Goal: Transaction & Acquisition: Purchase product/service

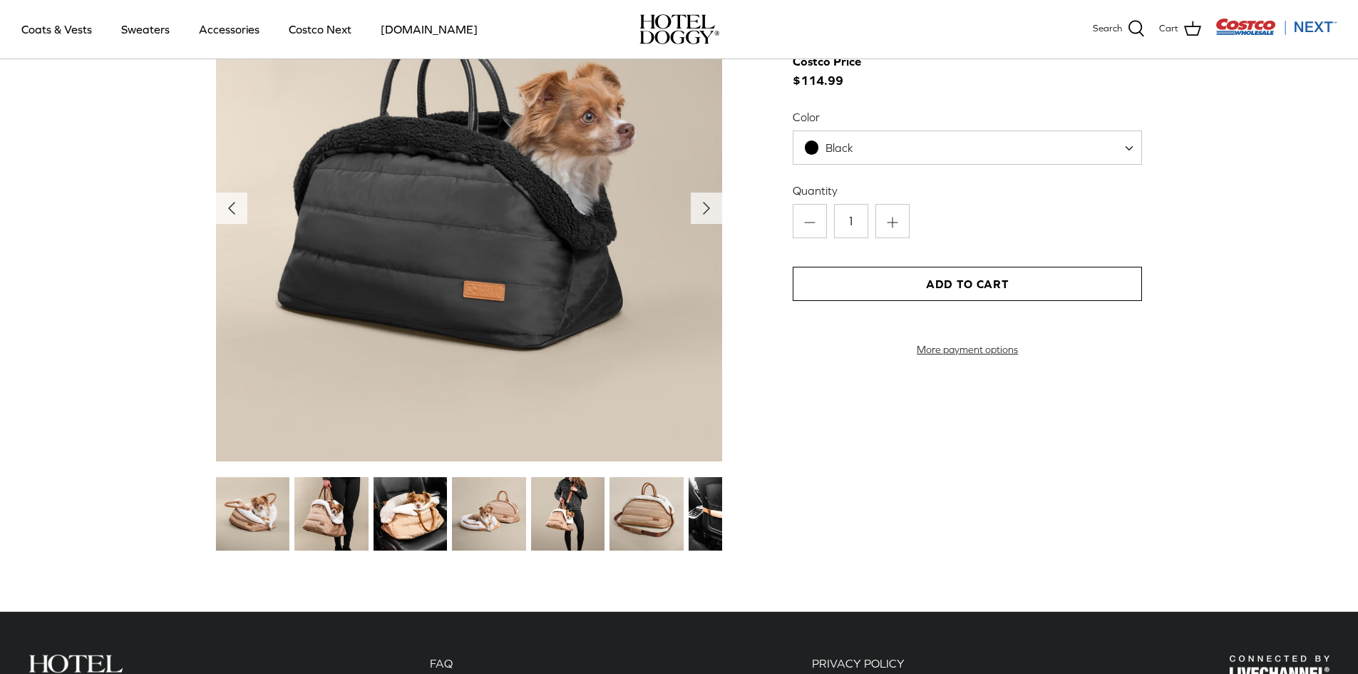
scroll to position [1640, 0]
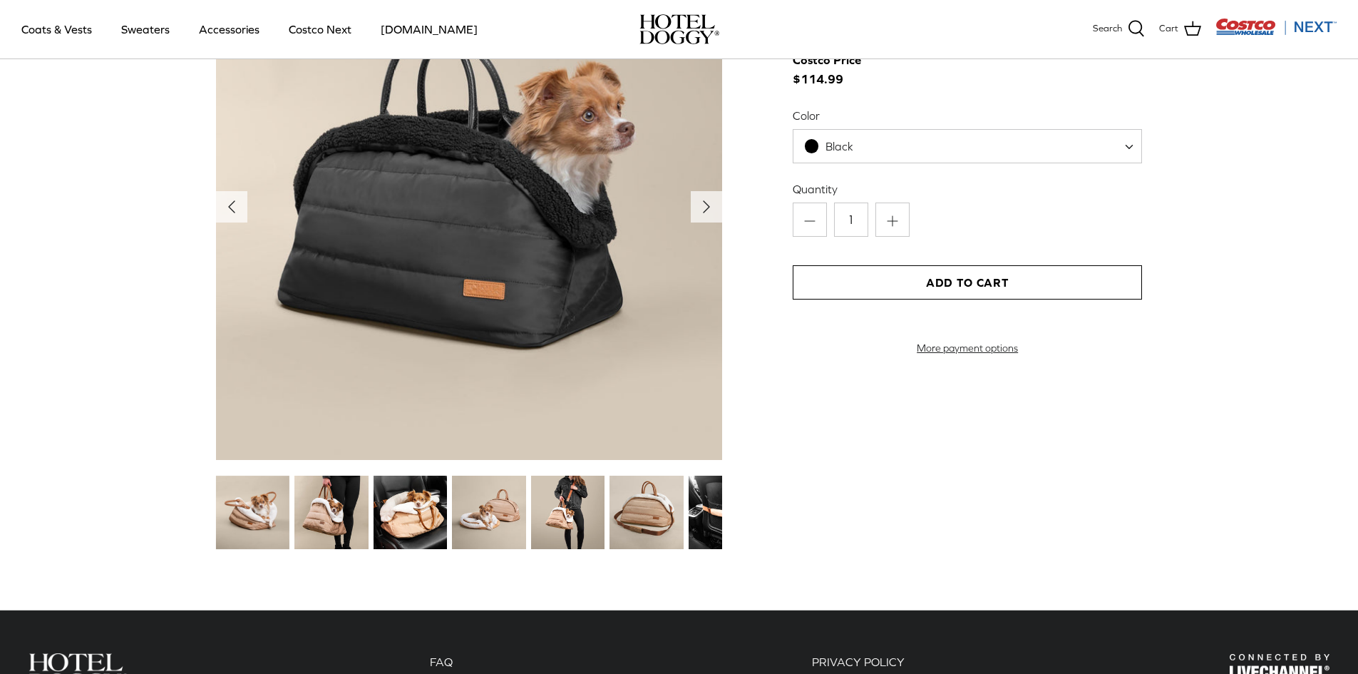
click at [318, 520] on img at bounding box center [330, 512] width 73 height 73
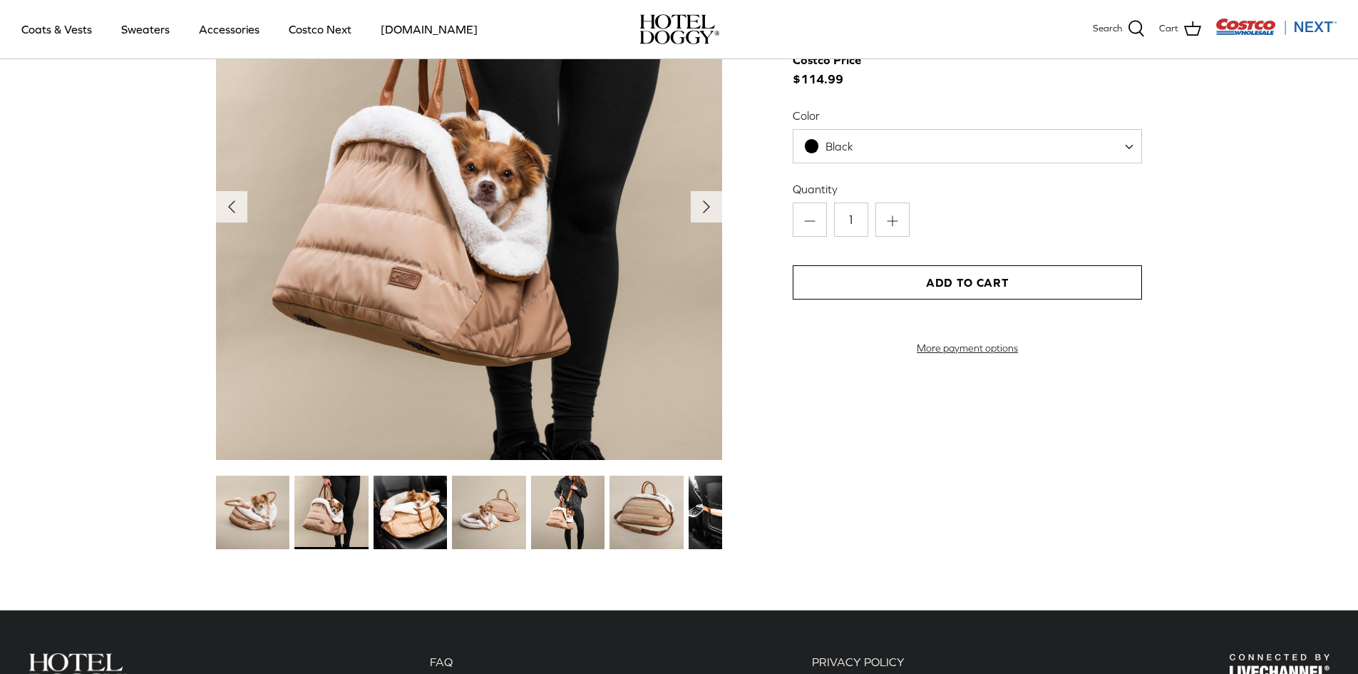
click at [406, 511] on img at bounding box center [410, 512] width 73 height 73
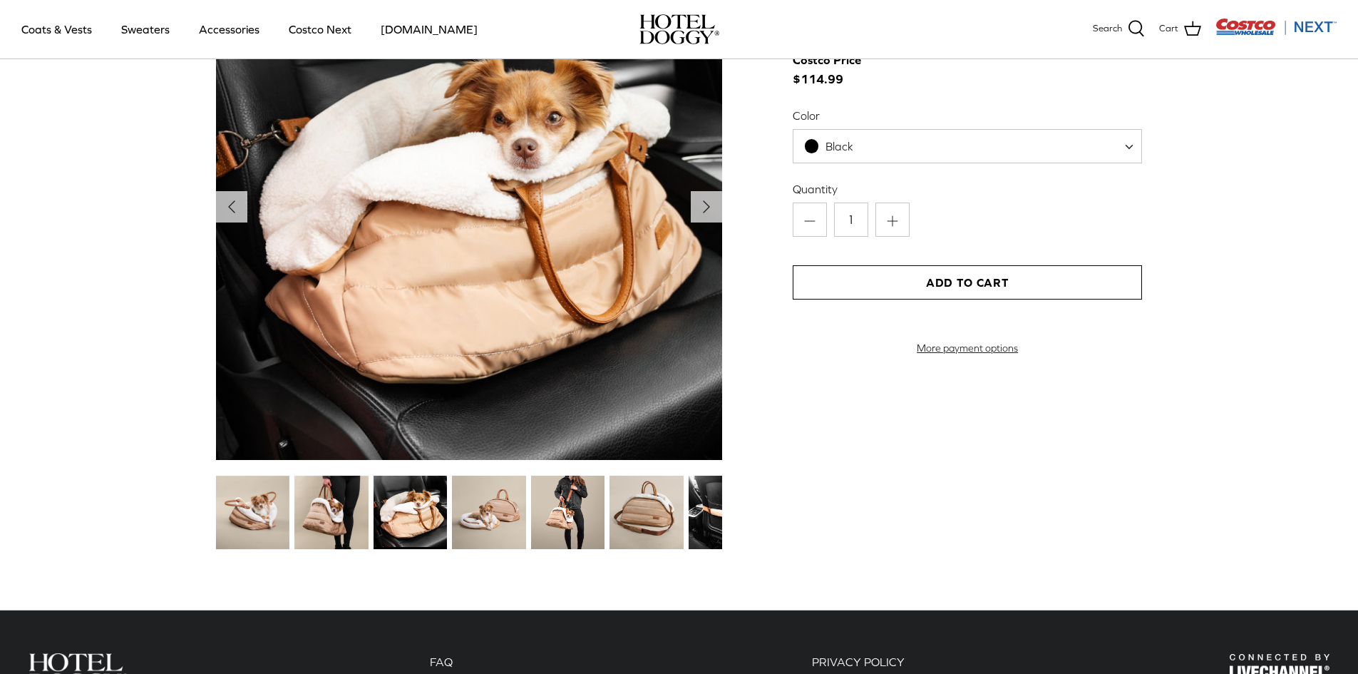
click at [488, 511] on img at bounding box center [488, 512] width 73 height 73
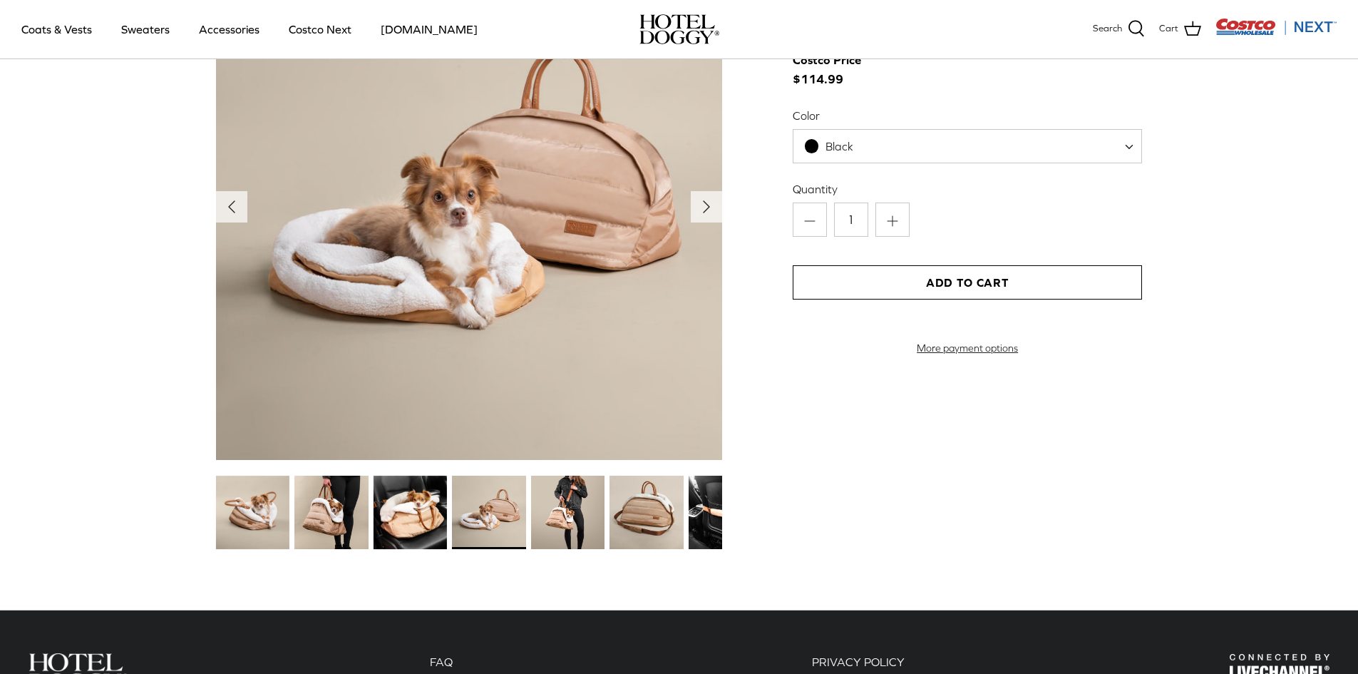
click at [561, 517] on img at bounding box center [567, 512] width 73 height 73
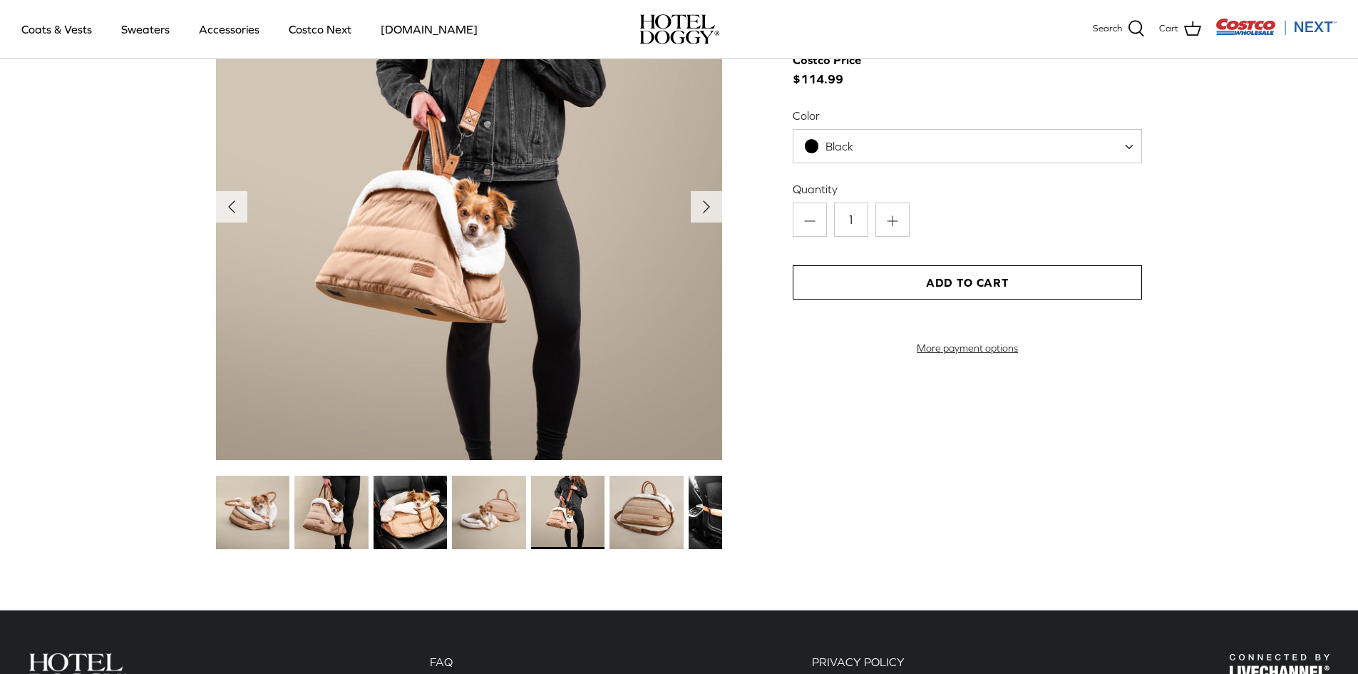
click at [627, 517] on img at bounding box center [646, 512] width 73 height 73
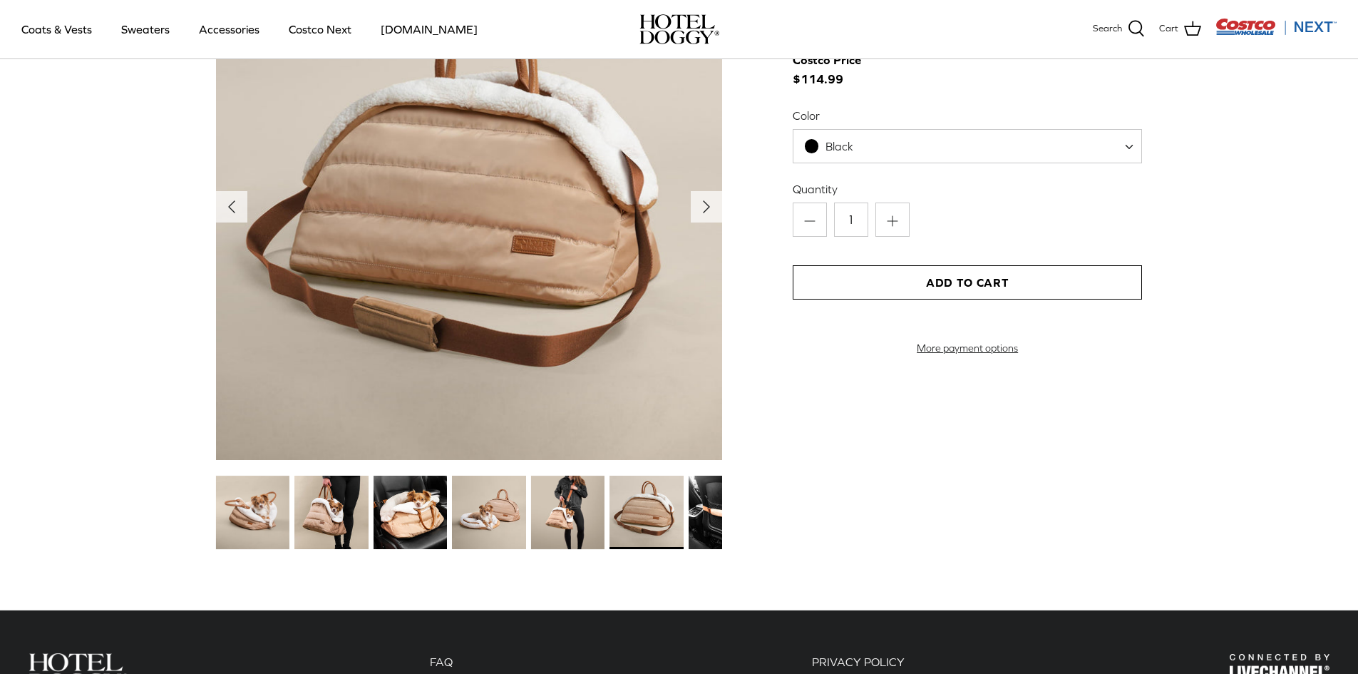
click at [694, 526] on img at bounding box center [725, 512] width 73 height 73
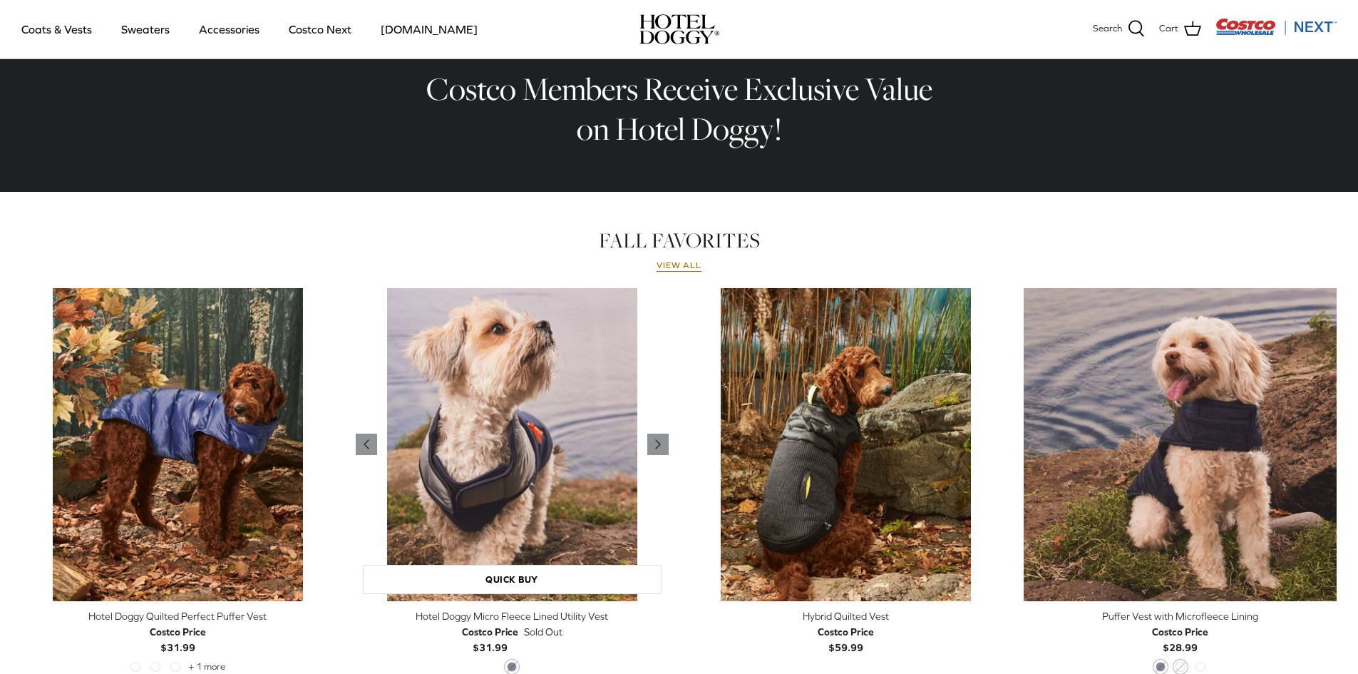
scroll to position [592, 0]
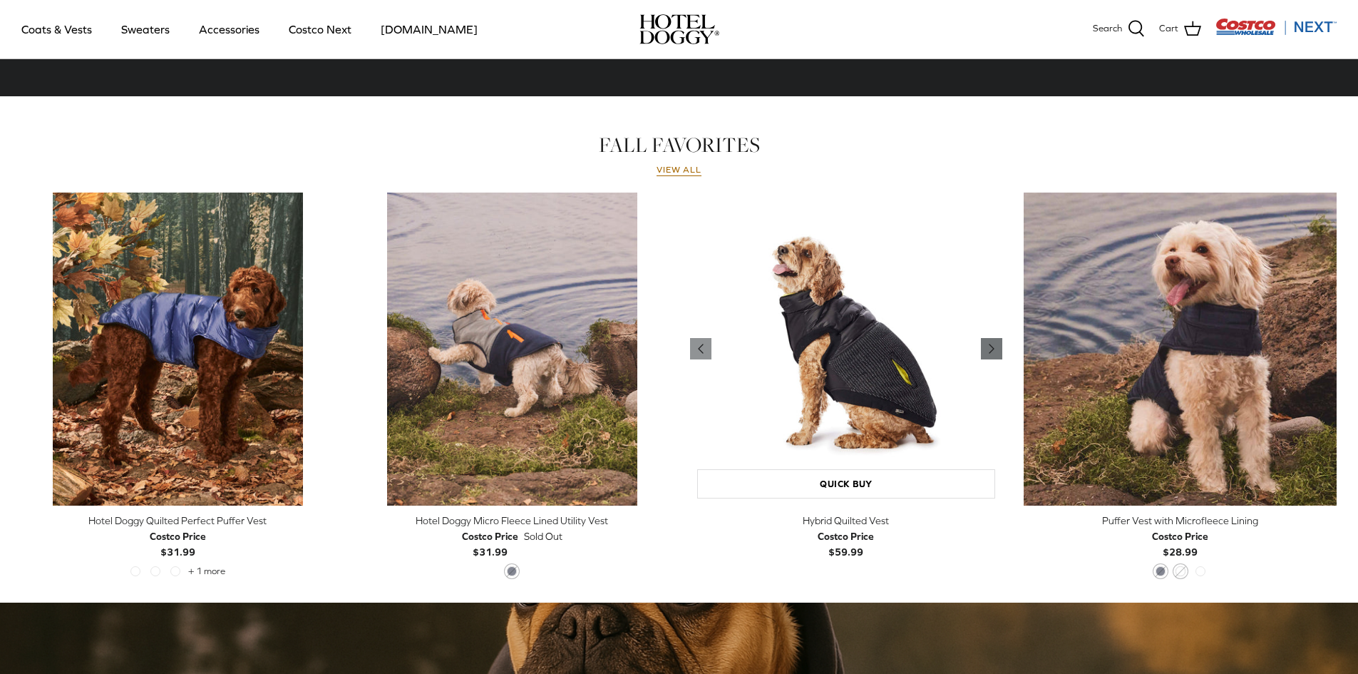
click at [989, 354] on icon "Right" at bounding box center [991, 348] width 17 height 17
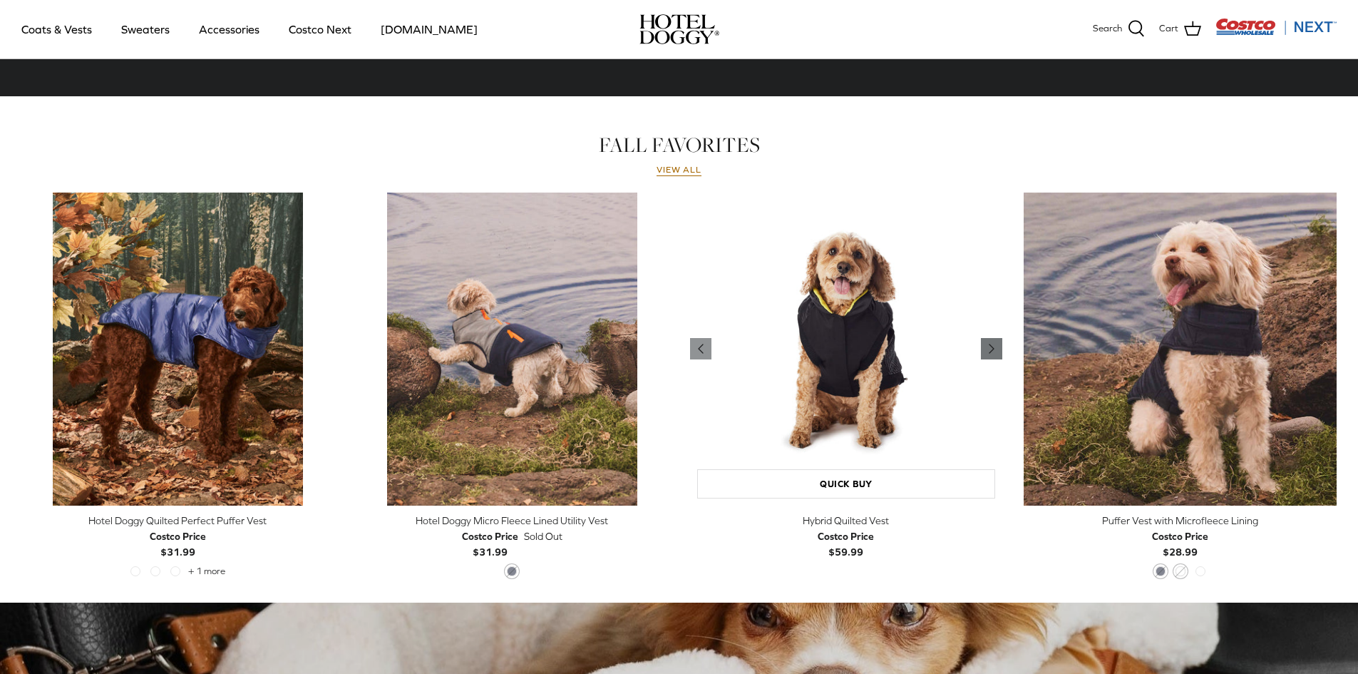
click at [990, 350] on icon "Right" at bounding box center [991, 348] width 17 height 17
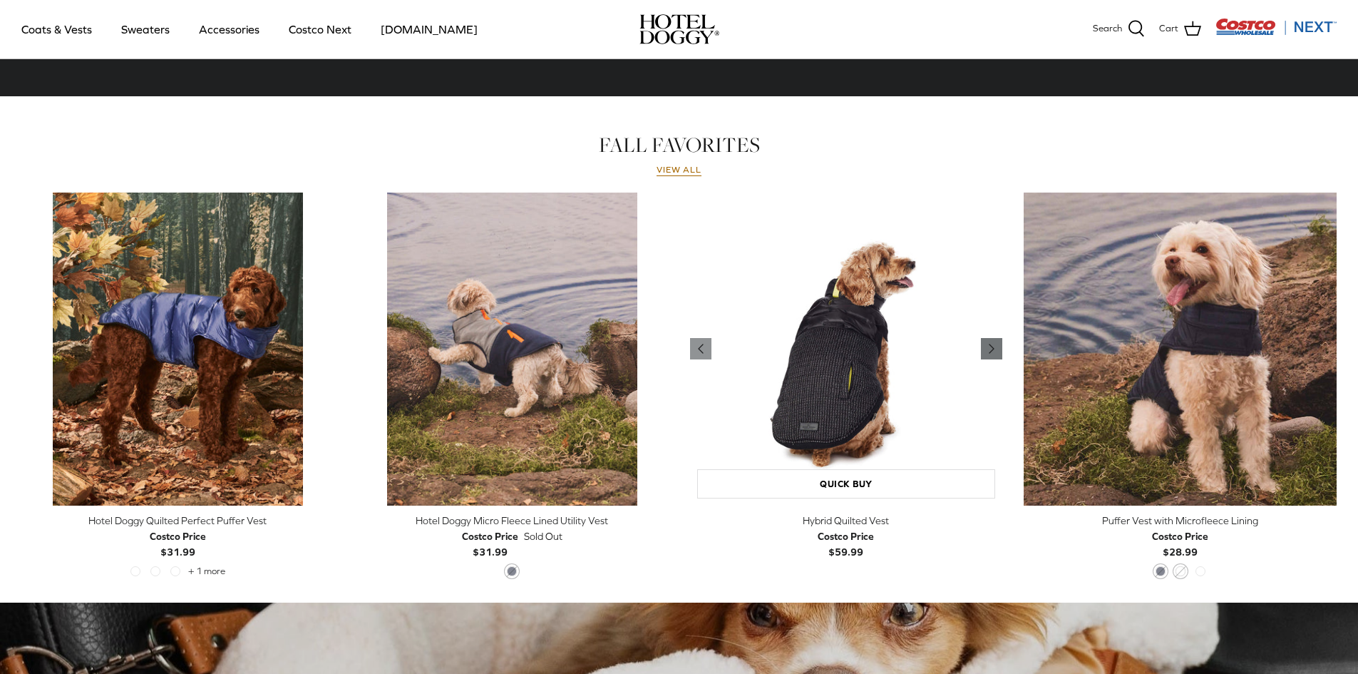
click at [990, 350] on icon "Right" at bounding box center [991, 348] width 17 height 17
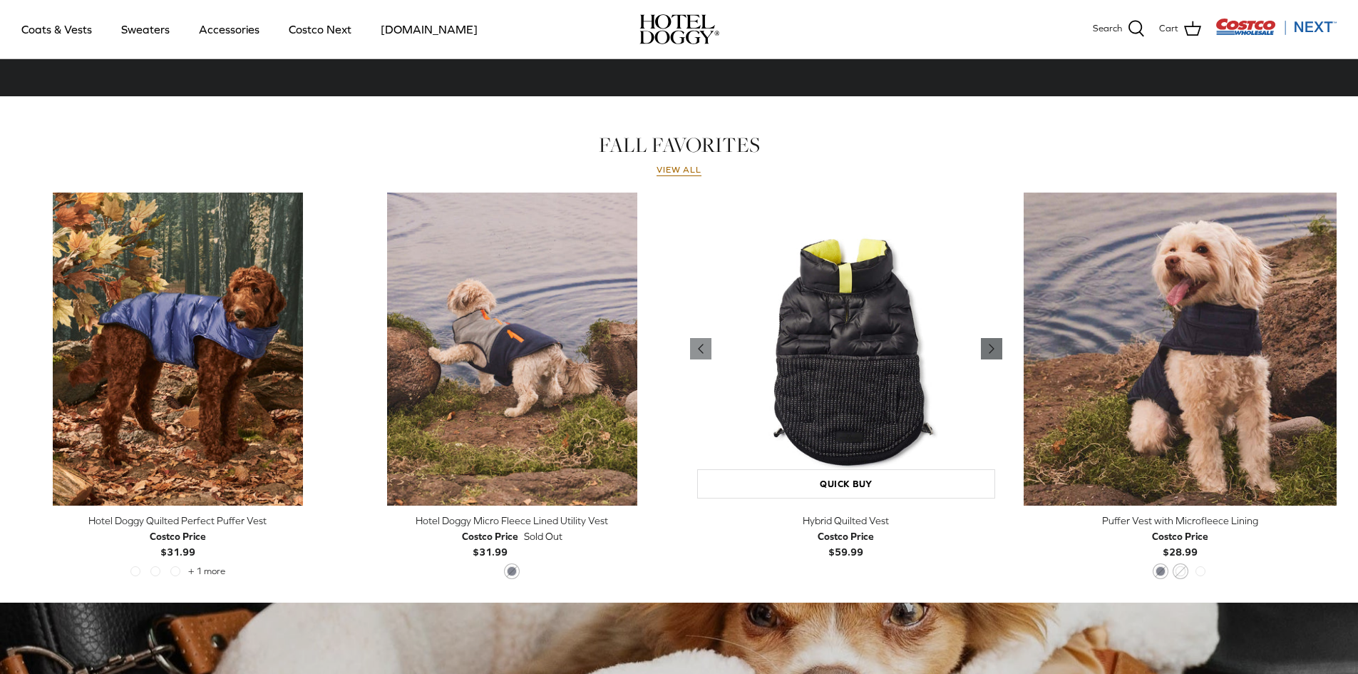
click at [990, 350] on icon "Right" at bounding box center [991, 348] width 17 height 17
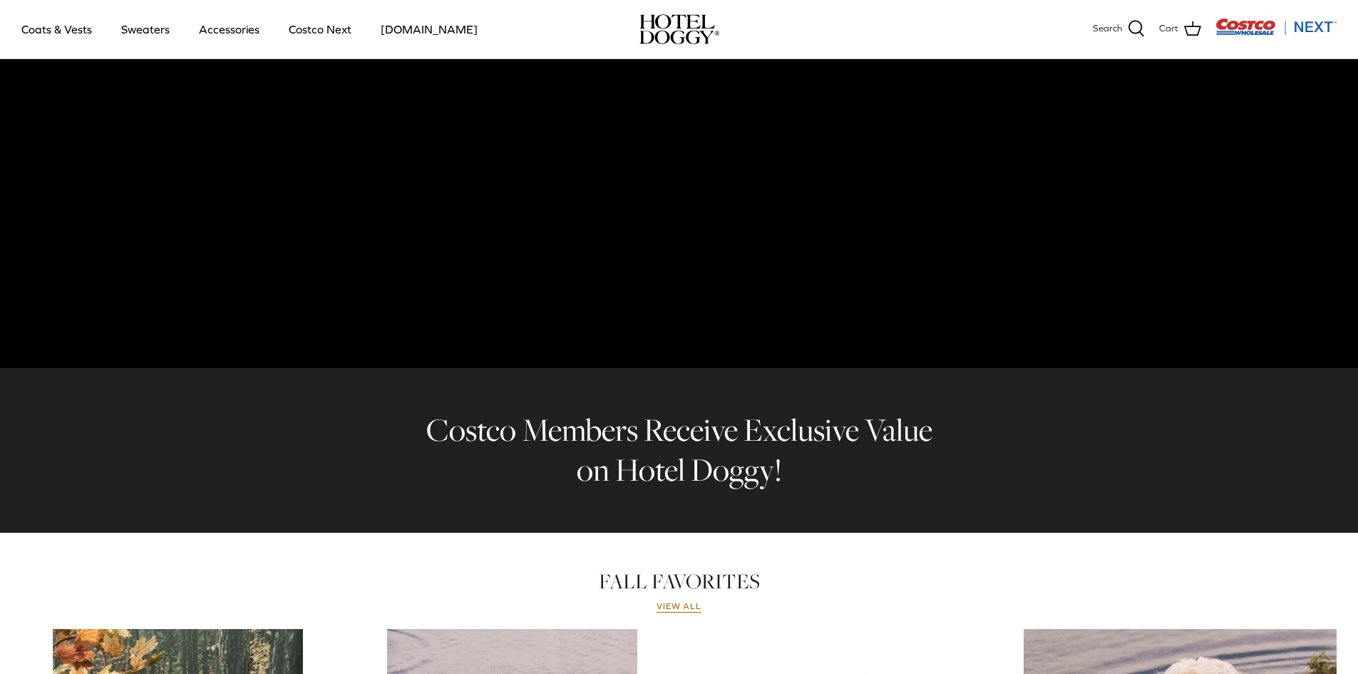
scroll to position [0, 0]
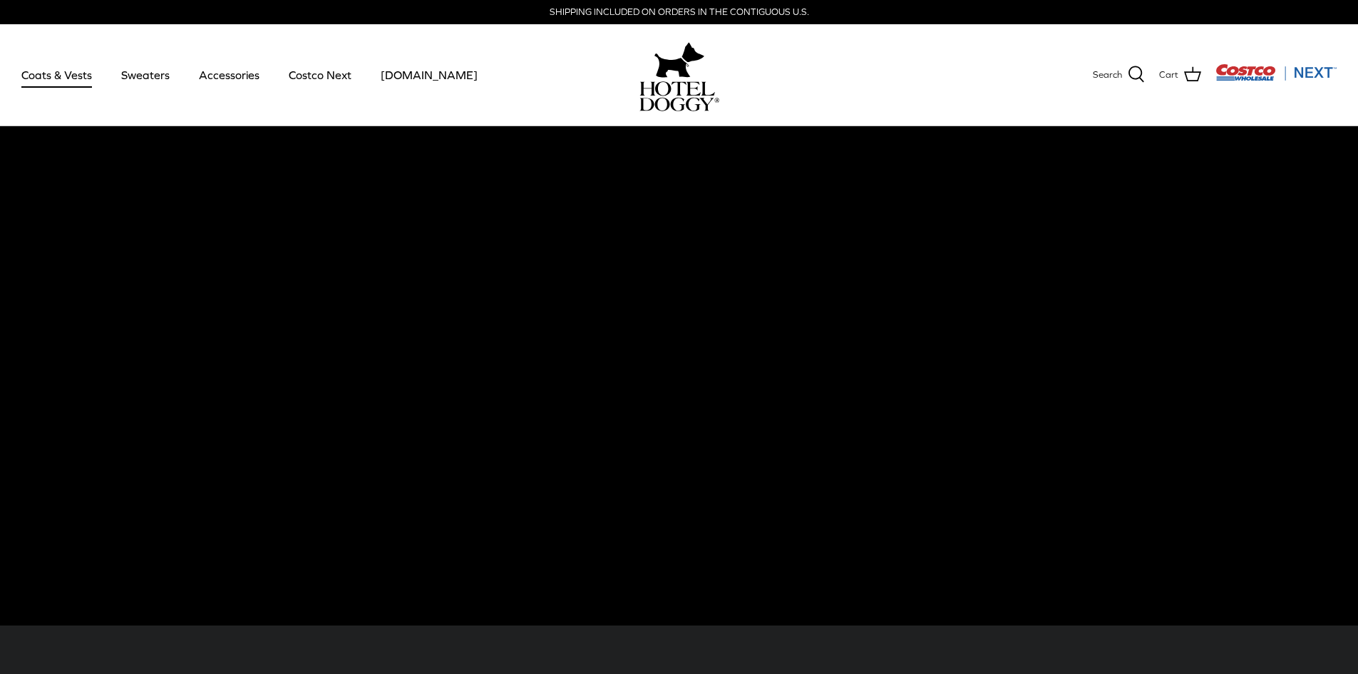
click at [44, 76] on link "Coats & Vests" at bounding box center [57, 75] width 96 height 48
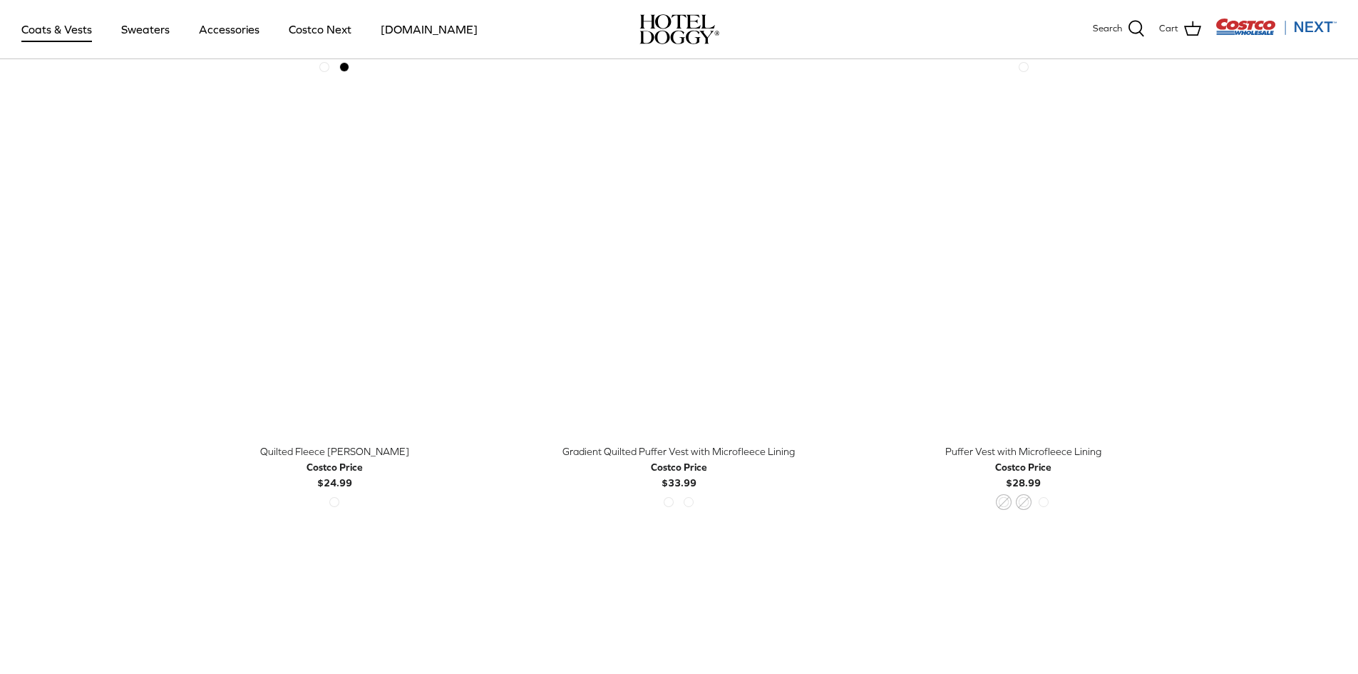
scroll to position [2139, 0]
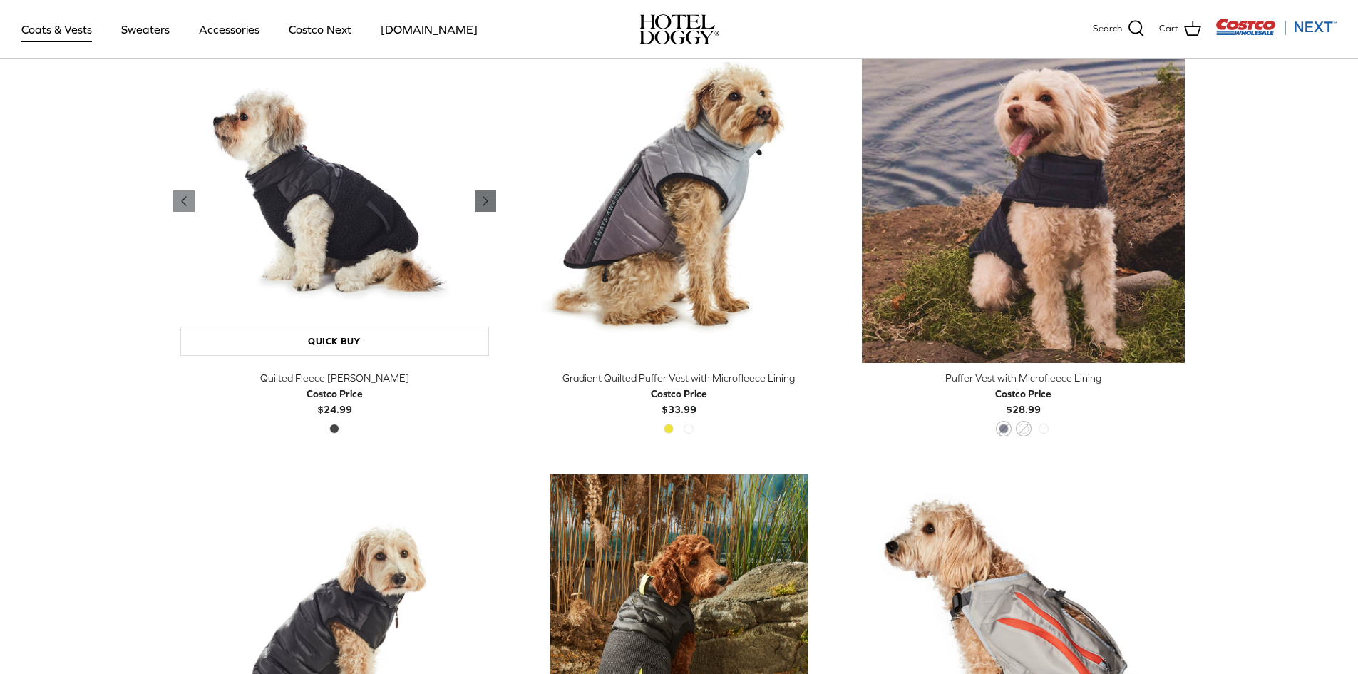
click at [482, 200] on icon "Right" at bounding box center [485, 200] width 17 height 17
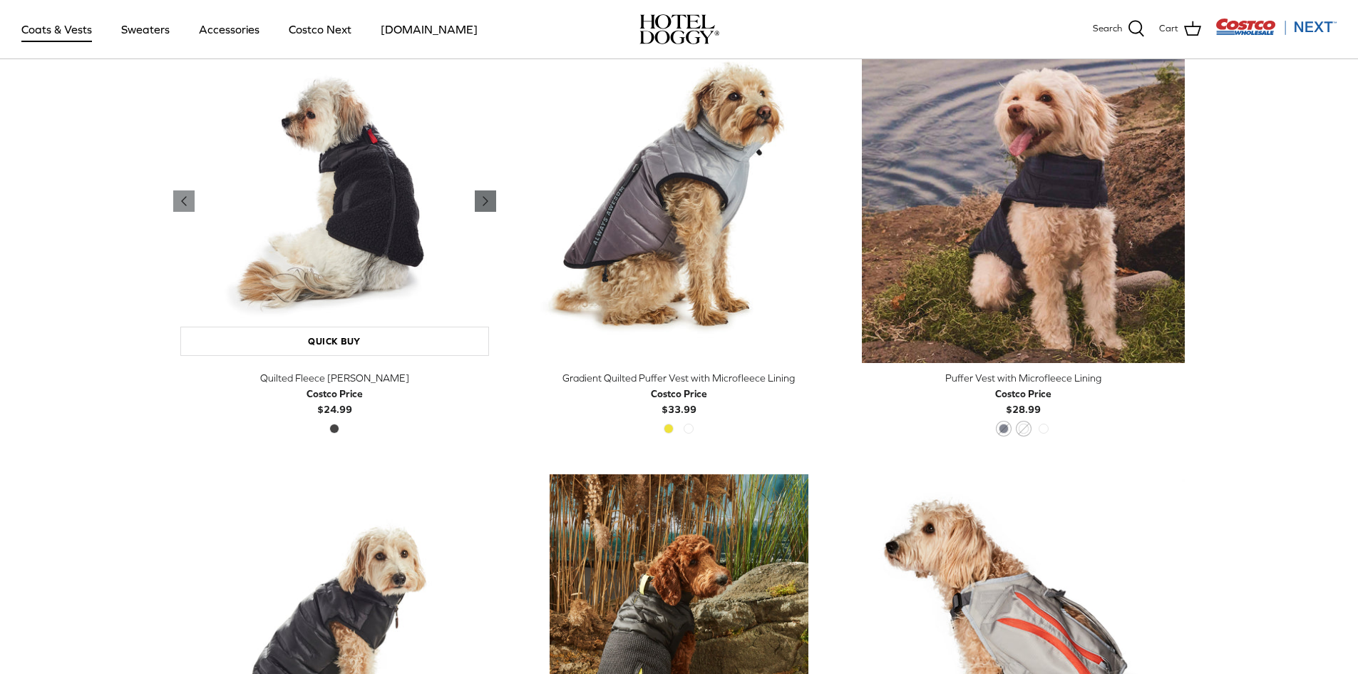
click at [482, 200] on icon "Right" at bounding box center [485, 200] width 17 height 17
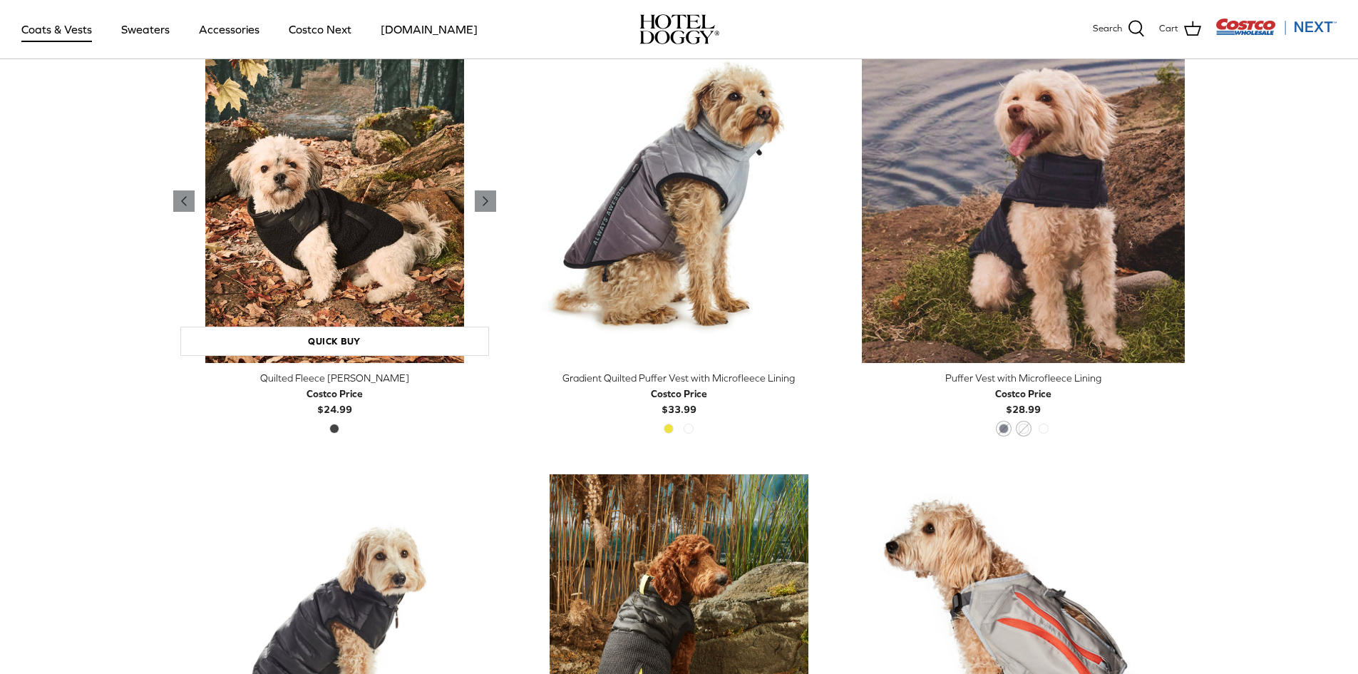
click at [293, 250] on img "Quilted Fleece Melton Vest" at bounding box center [334, 200] width 323 height 323
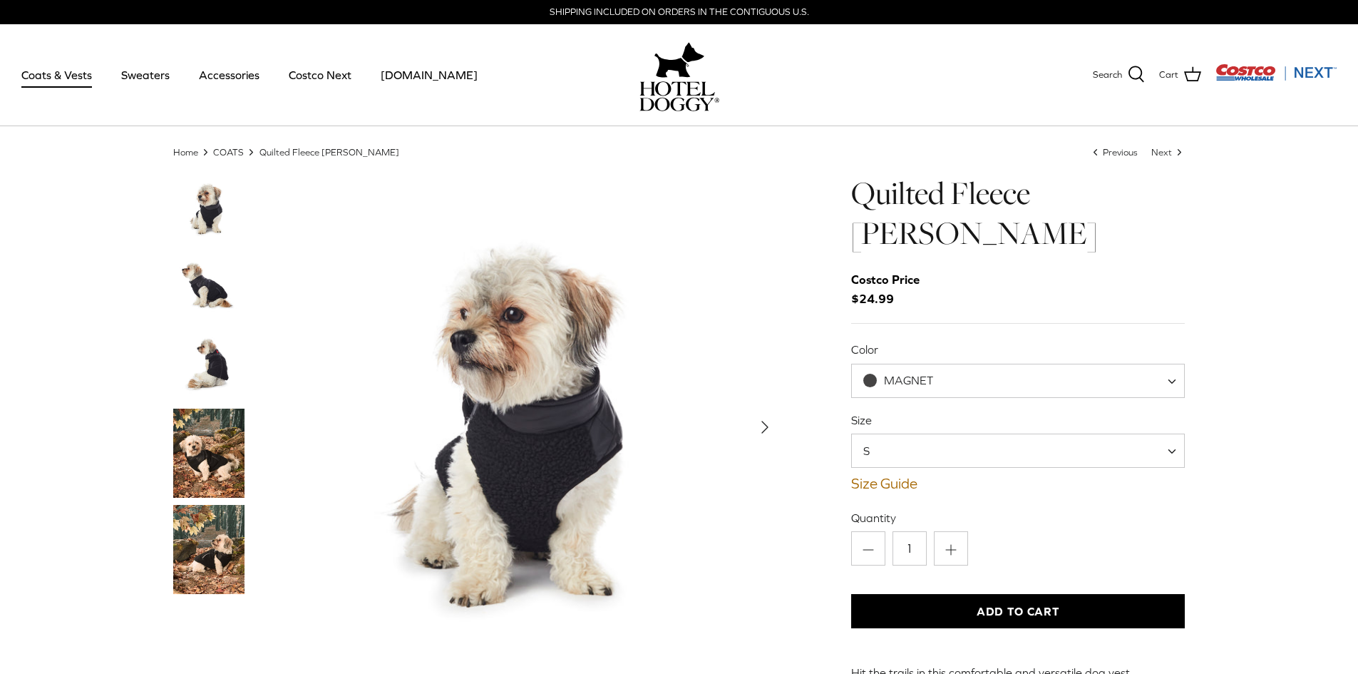
click at [194, 288] on img "Thumbnail Link" at bounding box center [208, 287] width 71 height 71
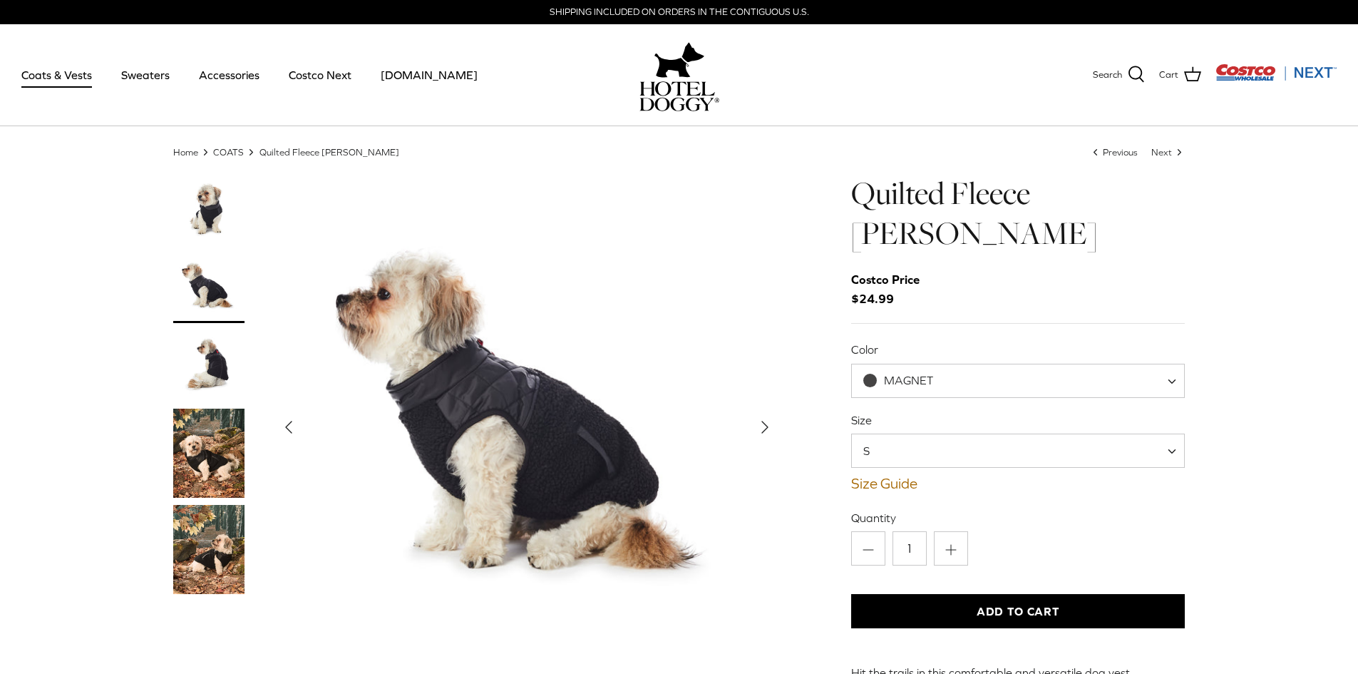
click at [208, 350] on img "Thumbnail Link" at bounding box center [208, 365] width 71 height 71
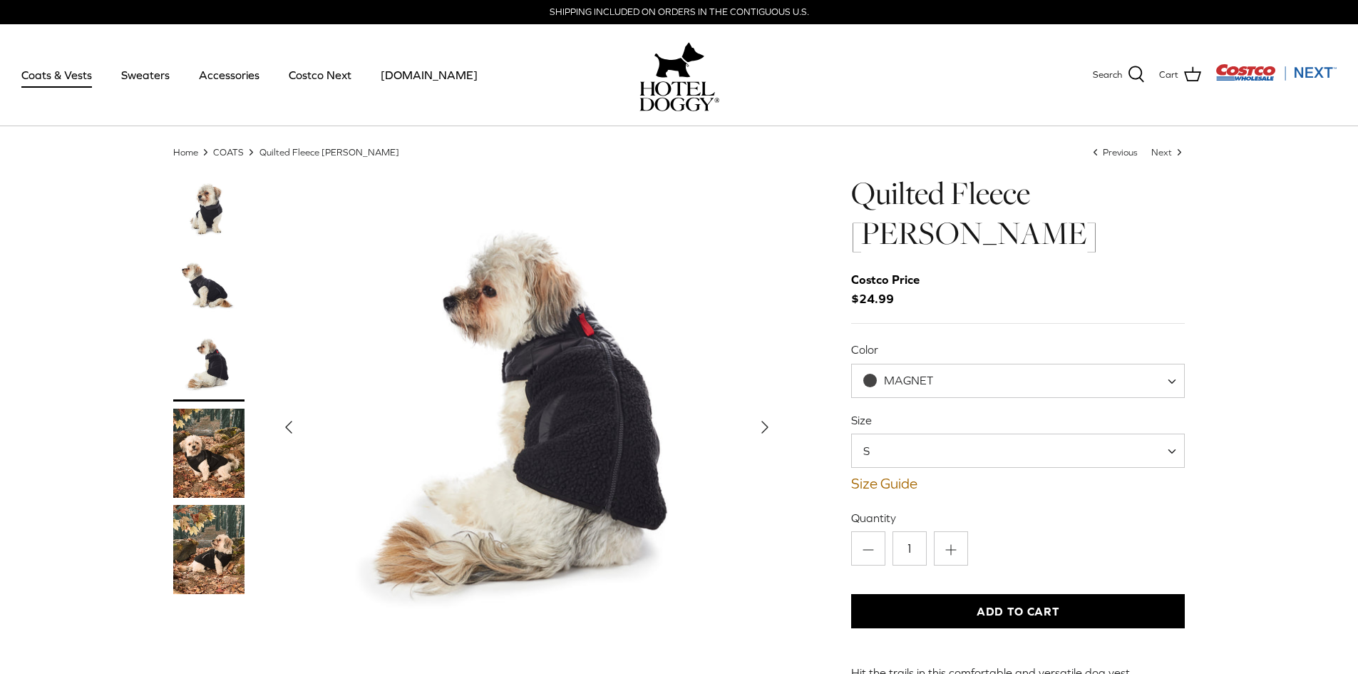
click at [207, 436] on img "Thumbnail Link" at bounding box center [208, 452] width 71 height 89
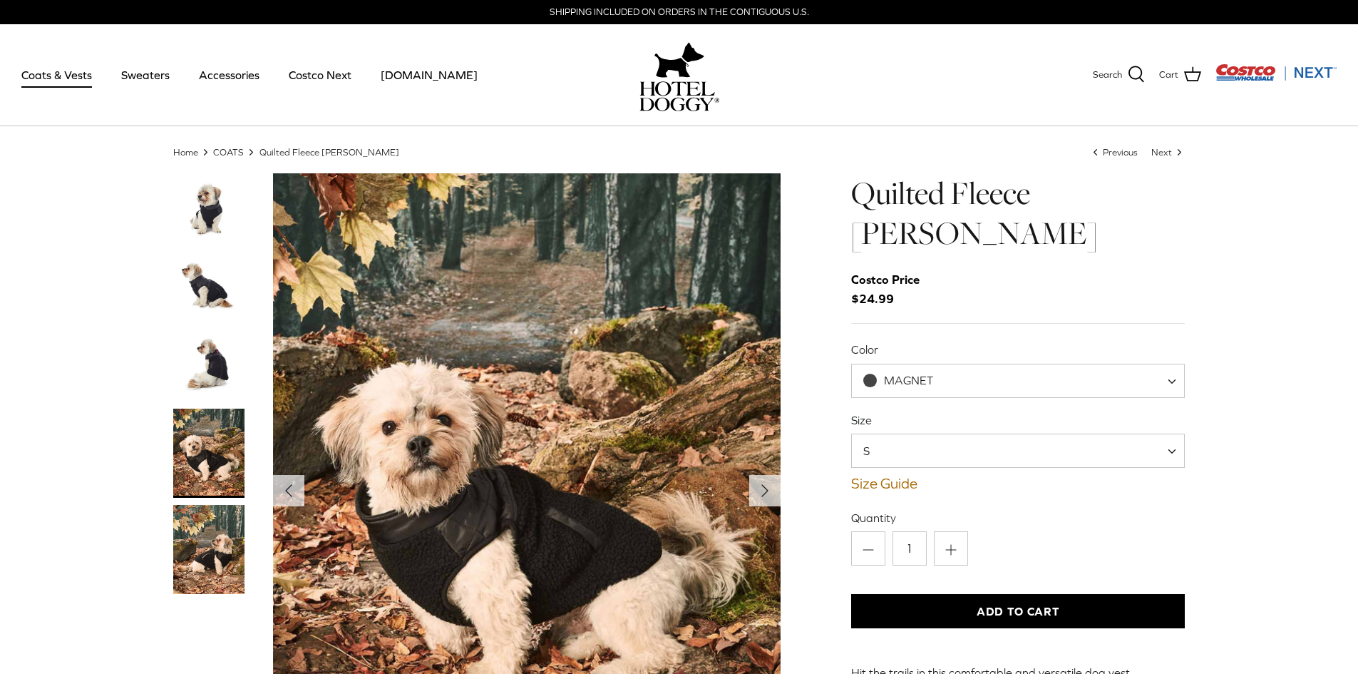
click at [915, 373] on div "MAGNET" at bounding box center [898, 380] width 70 height 15
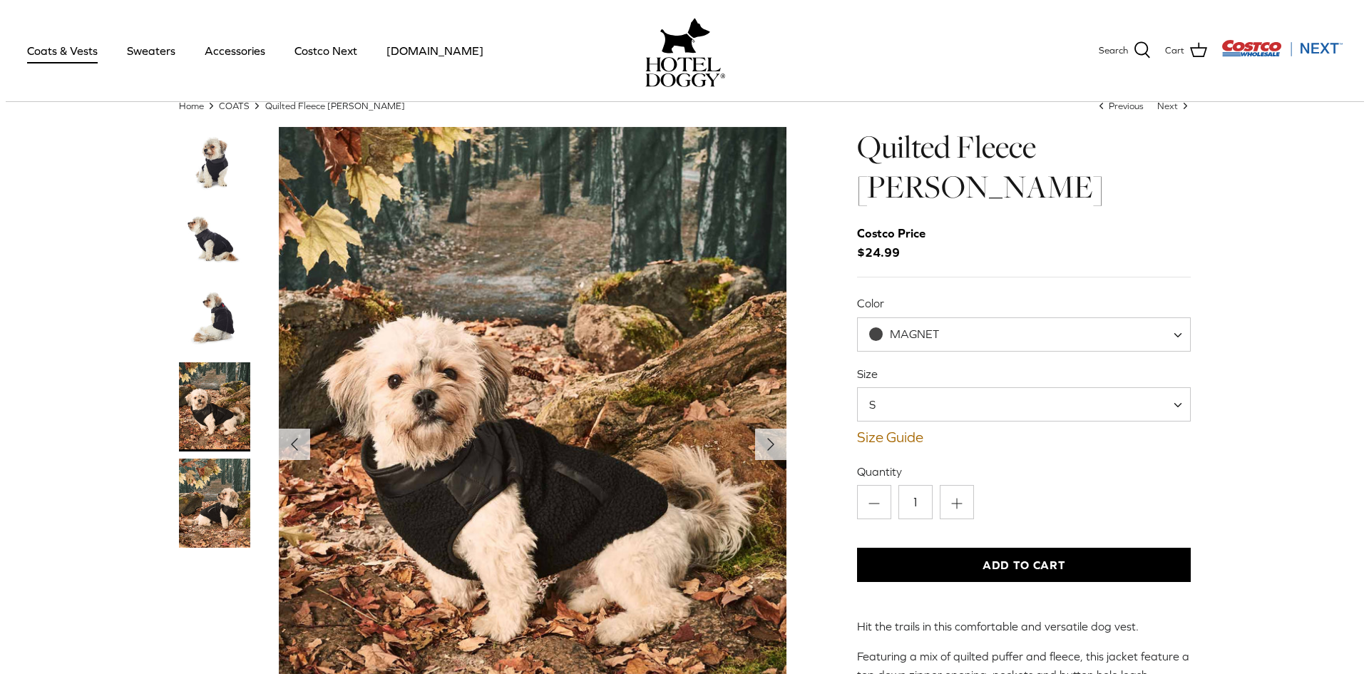
scroll to position [71, 0]
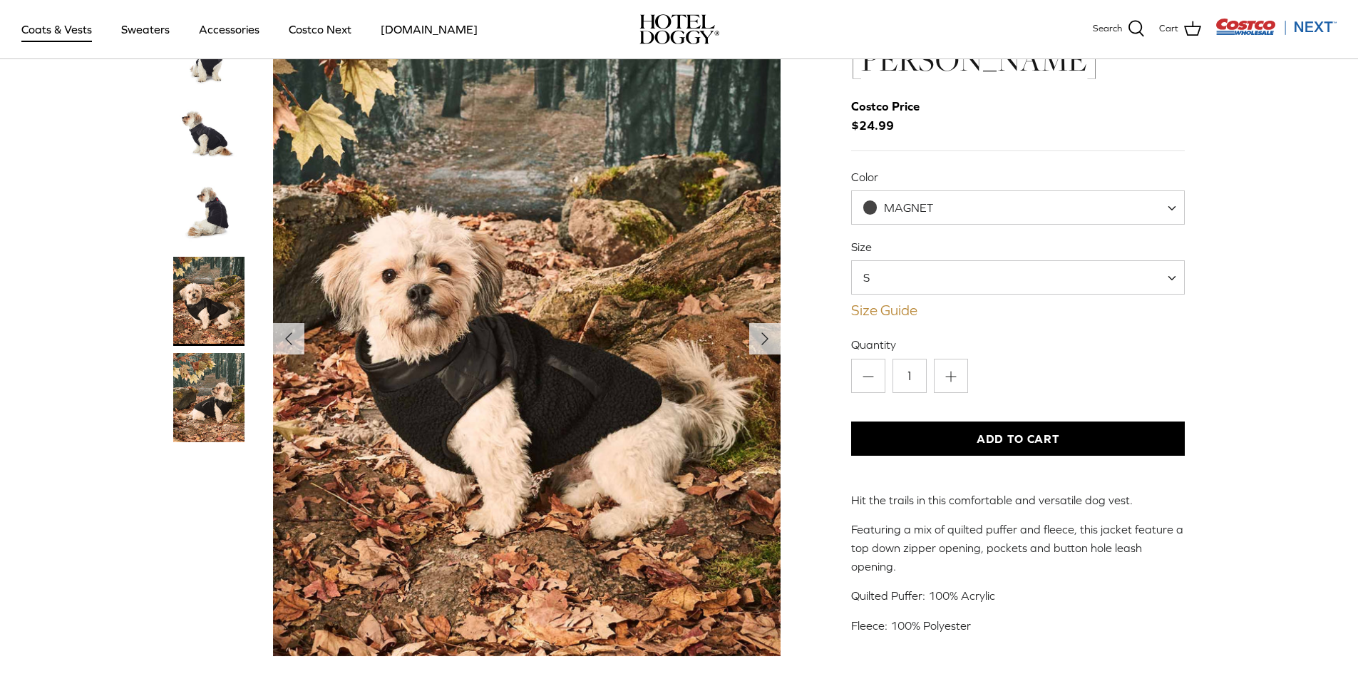
click at [878, 310] on link "Size Guide" at bounding box center [1018, 310] width 334 height 17
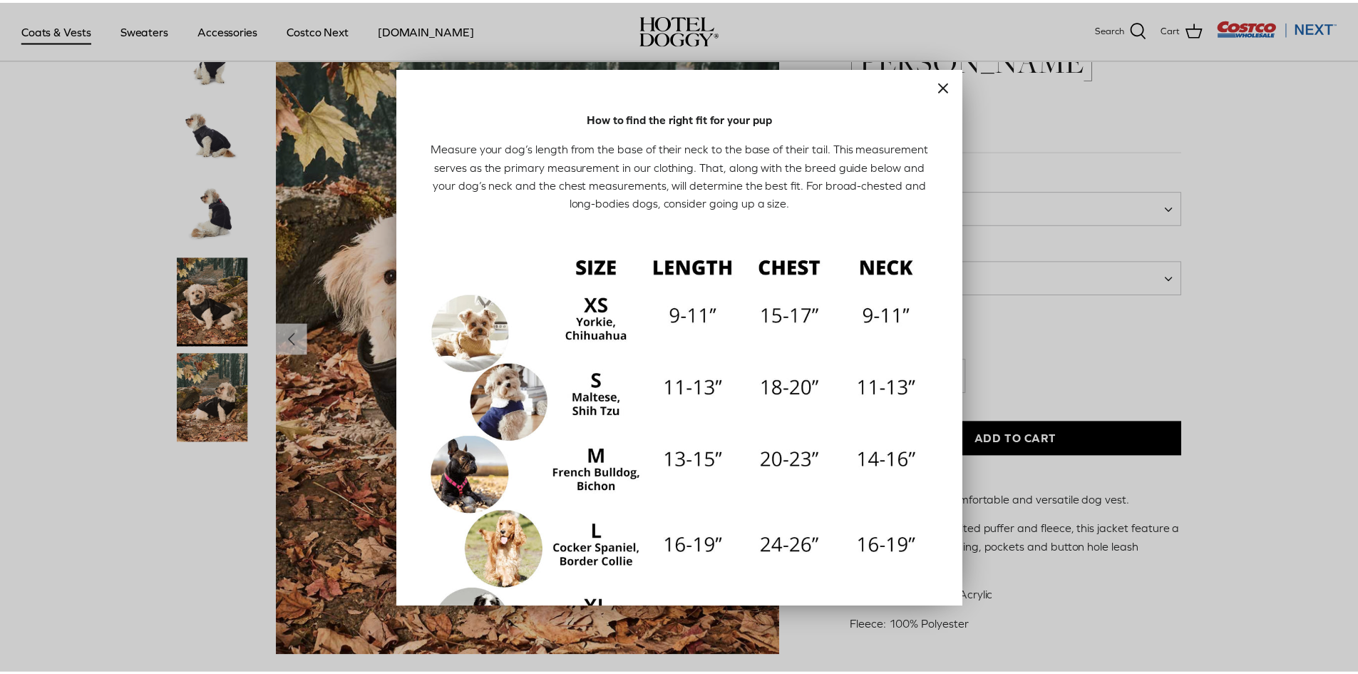
scroll to position [0, 0]
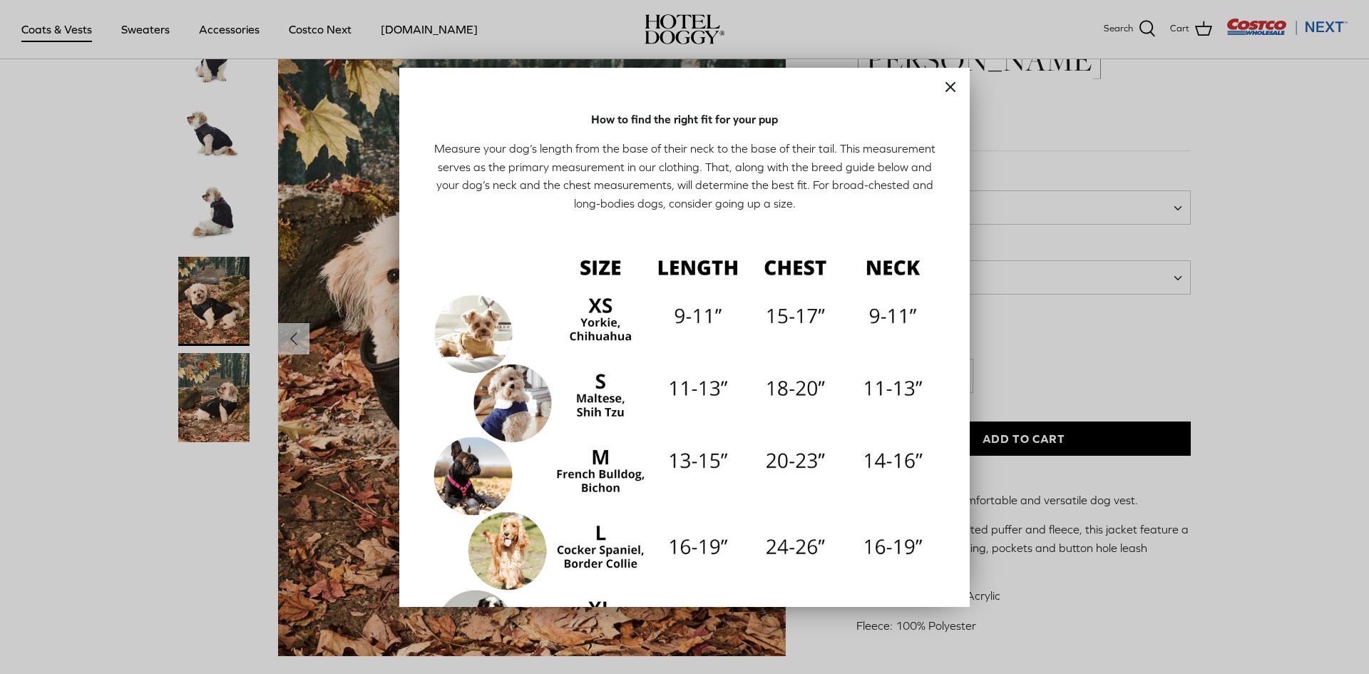
click at [942, 84] on icon "Close" at bounding box center [950, 86] width 17 height 17
